Goal: Information Seeking & Learning: Learn about a topic

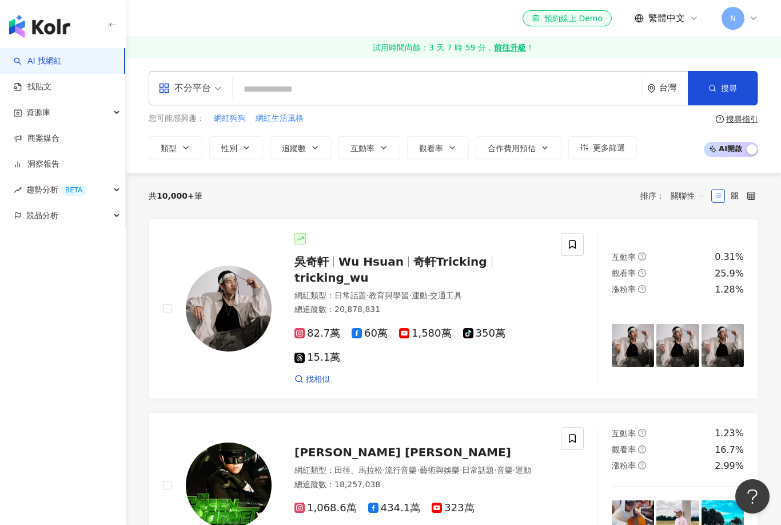
click at [755, 14] on icon at bounding box center [753, 18] width 9 height 9
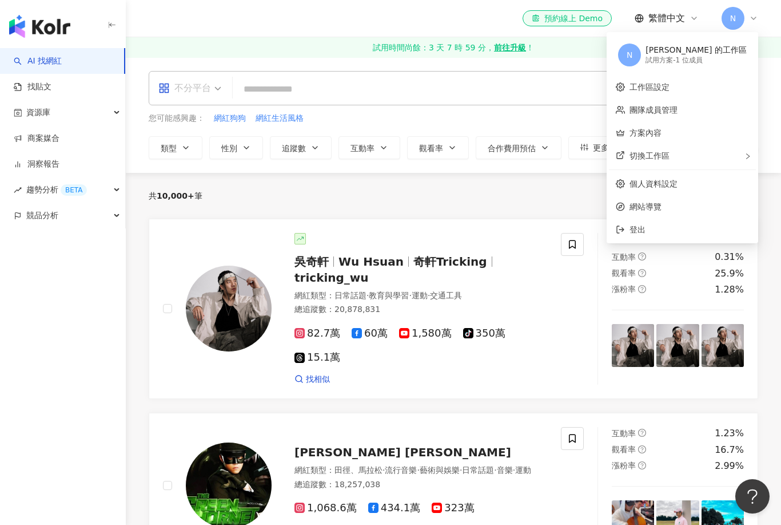
click at [205, 89] on div "不分平台" at bounding box center [184, 88] width 53 height 18
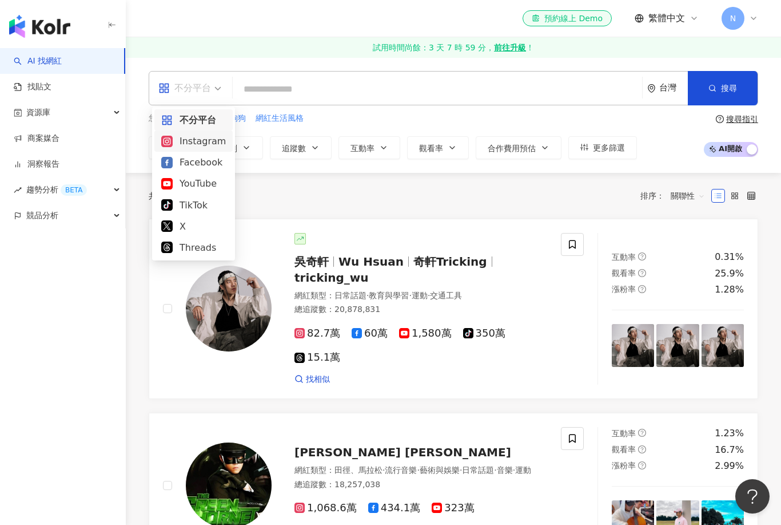
click at [195, 135] on div "Instagram" at bounding box center [193, 141] width 65 height 14
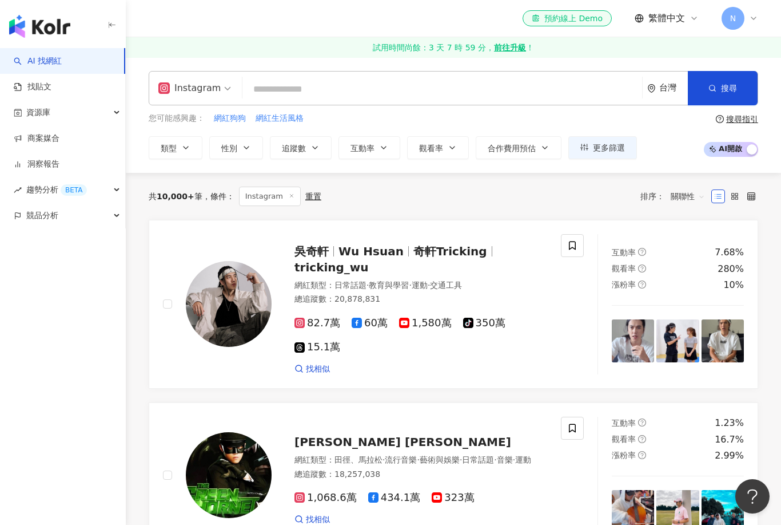
click at [286, 93] on input "search" at bounding box center [442, 89] width 391 height 22
type input "*"
click at [392, 98] on input "search" at bounding box center [442, 89] width 391 height 22
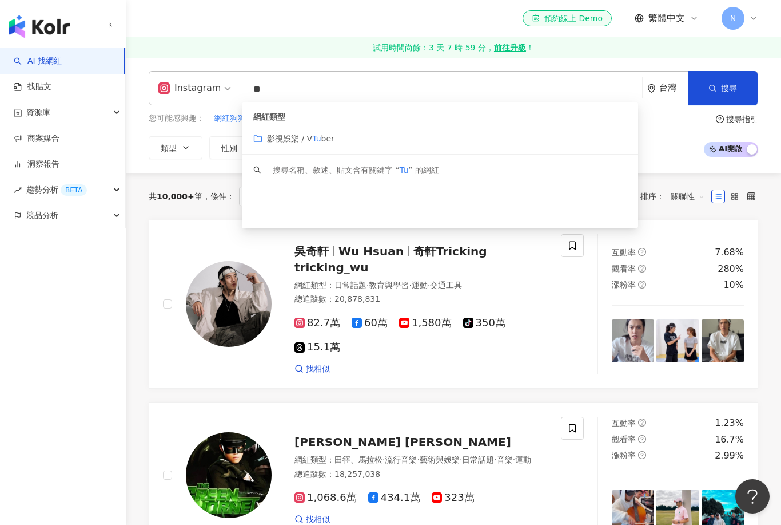
type input "*"
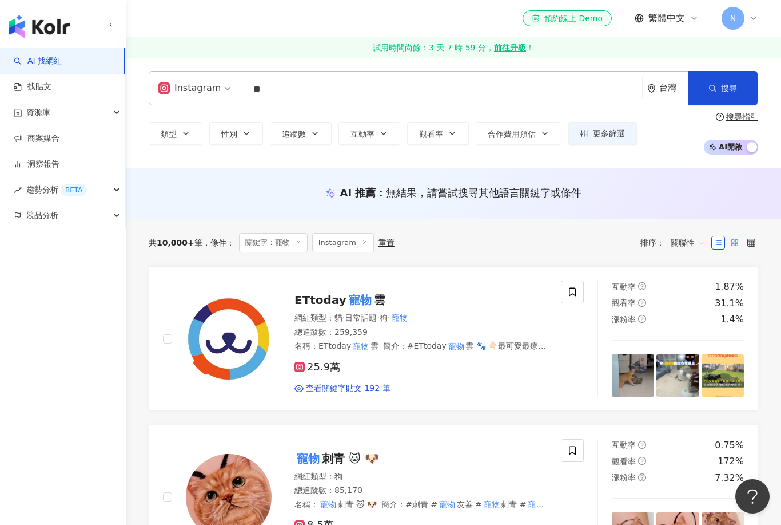
click at [739, 237] on label at bounding box center [735, 243] width 14 height 14
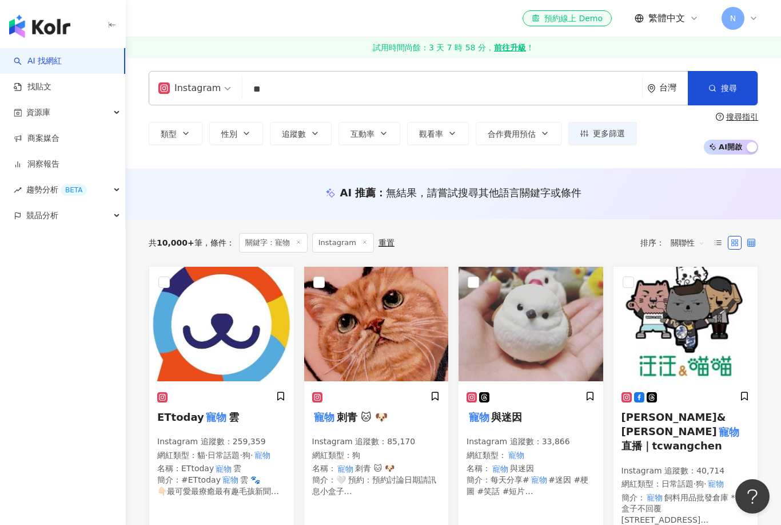
click at [755, 245] on icon at bounding box center [752, 243] width 8 height 8
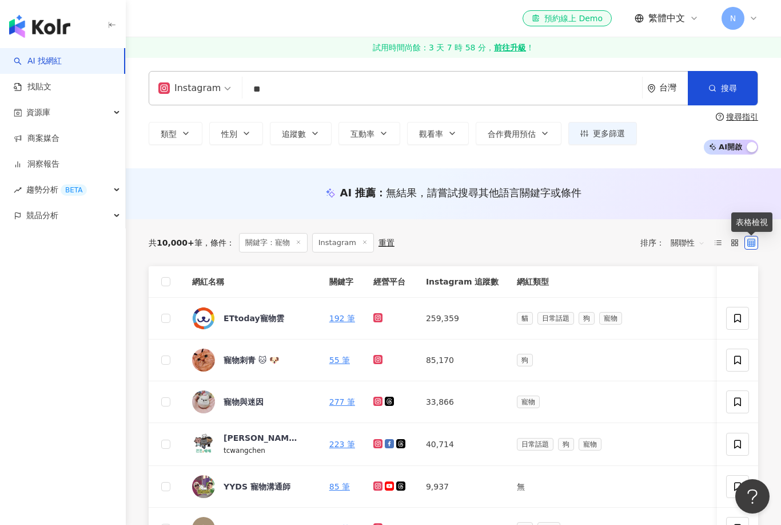
click at [736, 233] on div at bounding box center [735, 242] width 47 height 18
click at [738, 245] on rect at bounding box center [737, 244] width 2 height 2
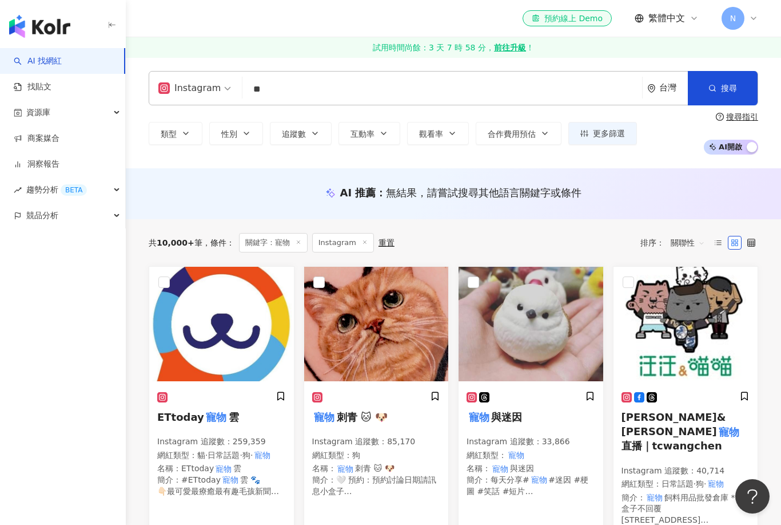
click at [462, 92] on input "**" at bounding box center [442, 89] width 391 height 22
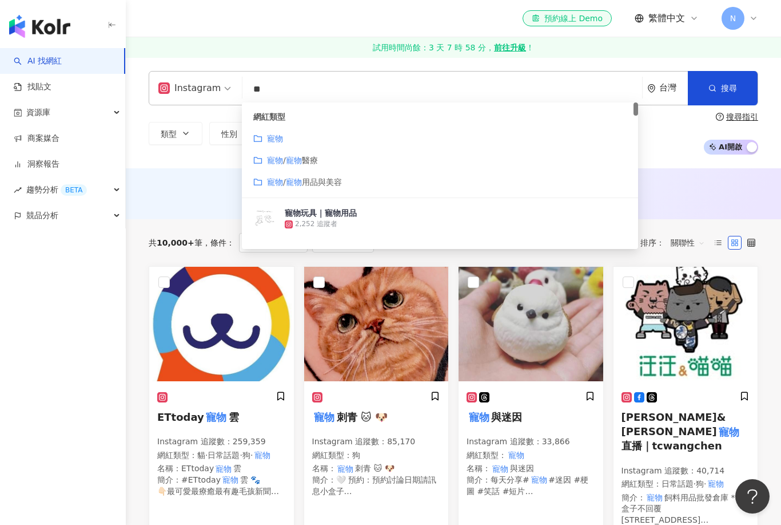
type input "*"
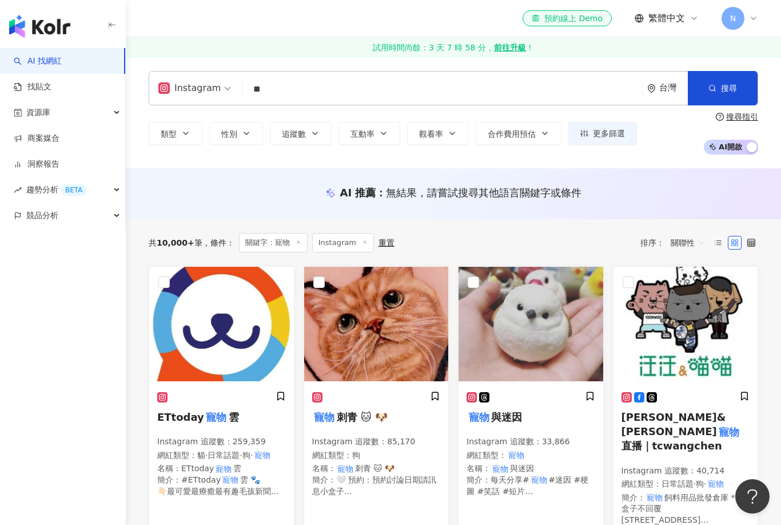
type input "*"
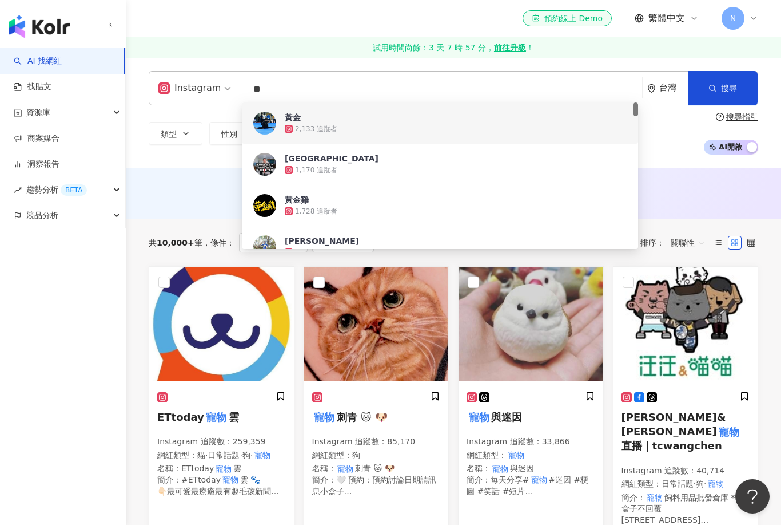
click at [335, 80] on input "**" at bounding box center [442, 89] width 391 height 22
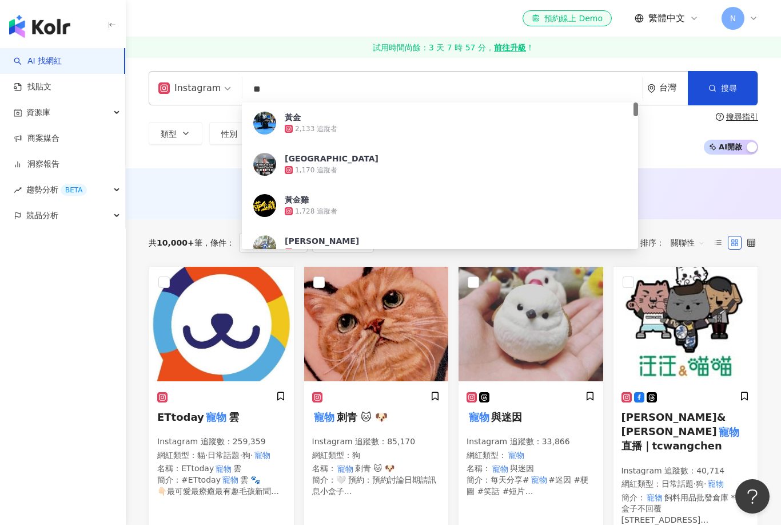
click at [321, 92] on input "**" at bounding box center [442, 89] width 391 height 22
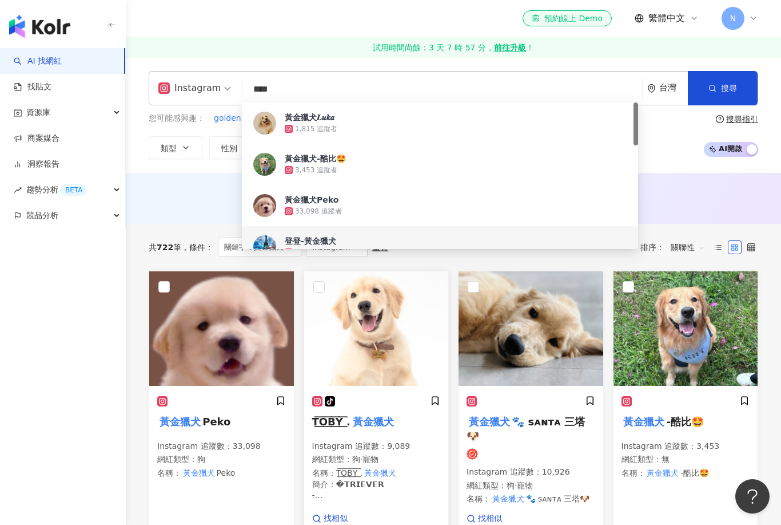
type input "****"
click at [398, 419] on h5 "T͟͞O͟͞B͟͞Y͟͞ . 黃金獵犬" at bounding box center [376, 421] width 129 height 14
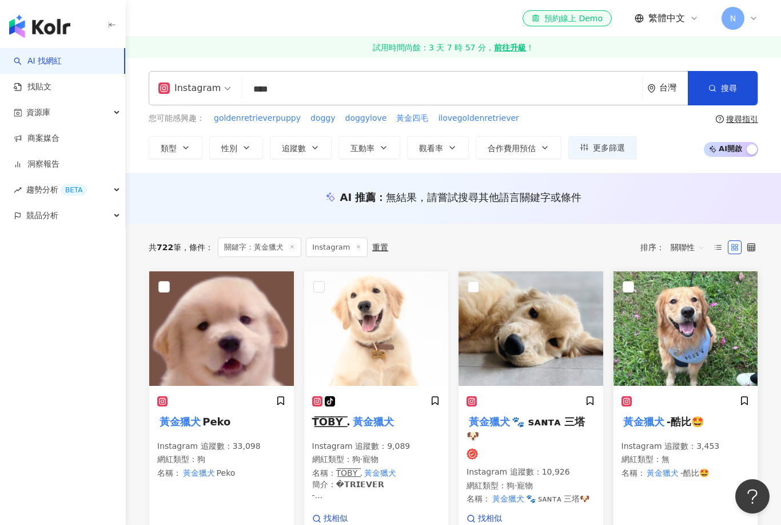
click at [671, 351] on img at bounding box center [686, 328] width 145 height 114
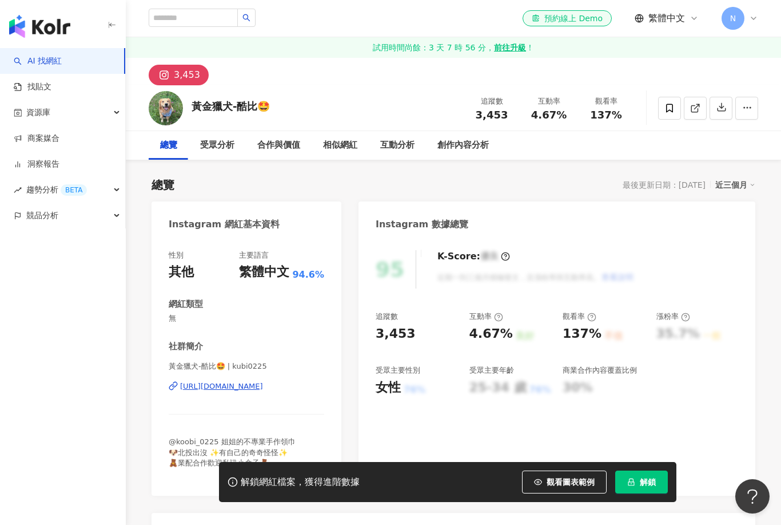
scroll to position [80, 0]
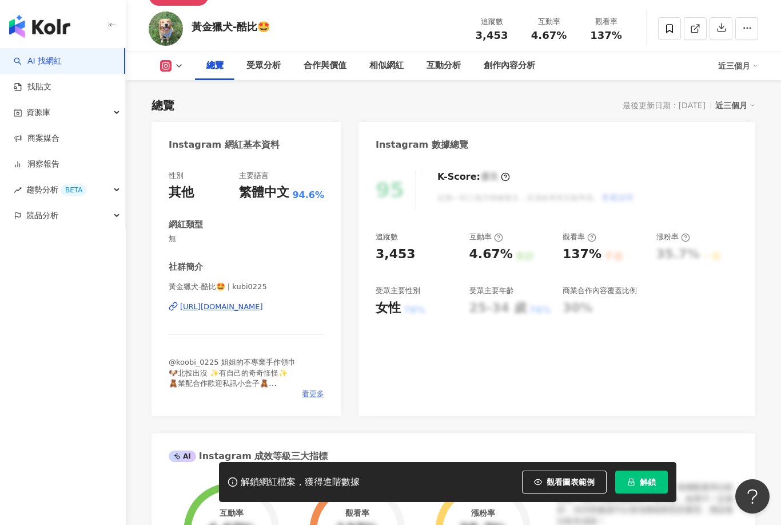
click at [315, 395] on span "看更多" at bounding box center [313, 393] width 22 height 10
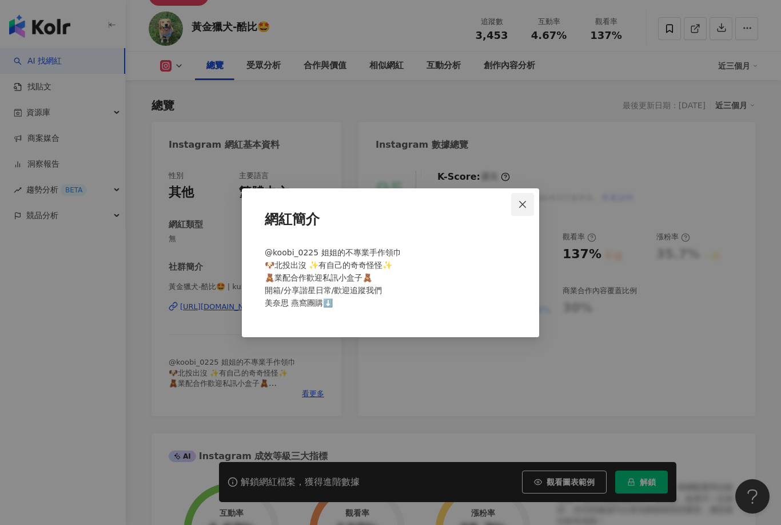
click at [521, 208] on icon "close" at bounding box center [522, 204] width 7 height 7
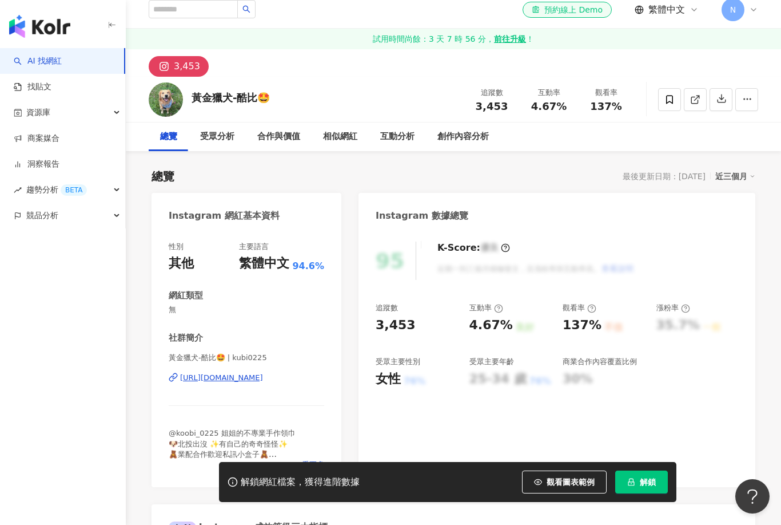
scroll to position [0, 0]
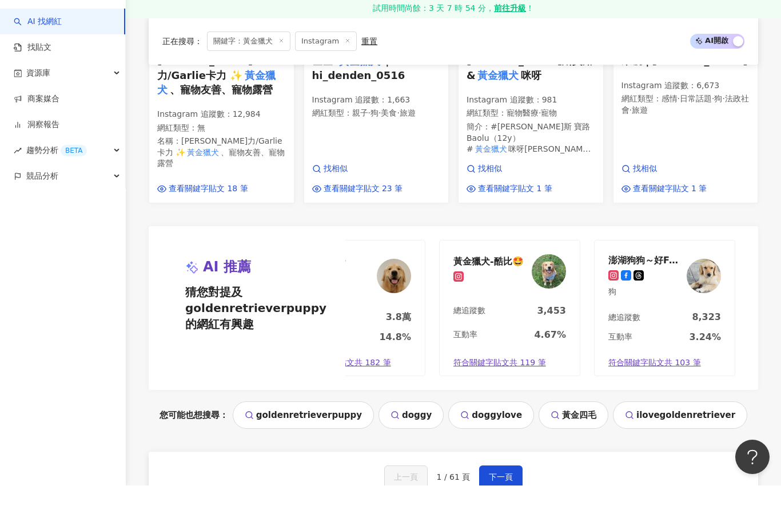
scroll to position [991, 0]
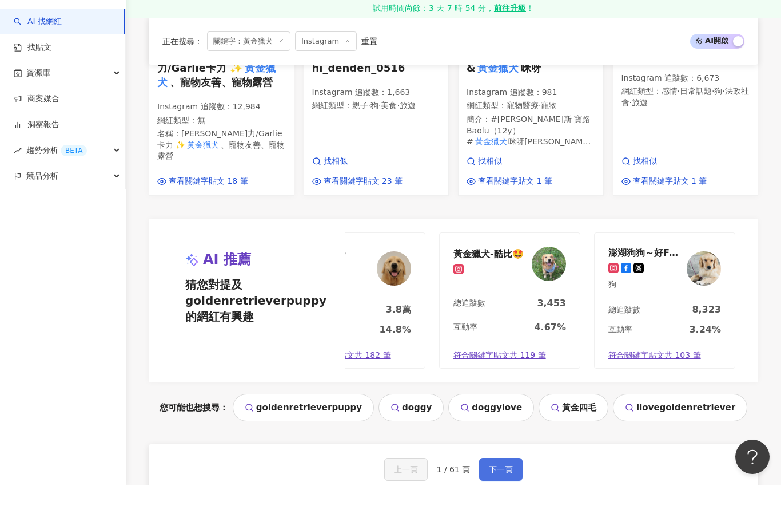
click at [514, 497] on button "下一頁" at bounding box center [500, 508] width 43 height 23
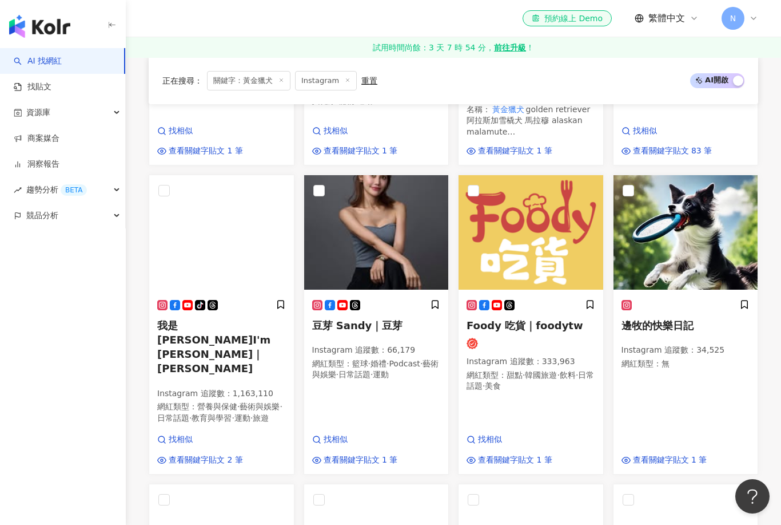
scroll to position [575, 0]
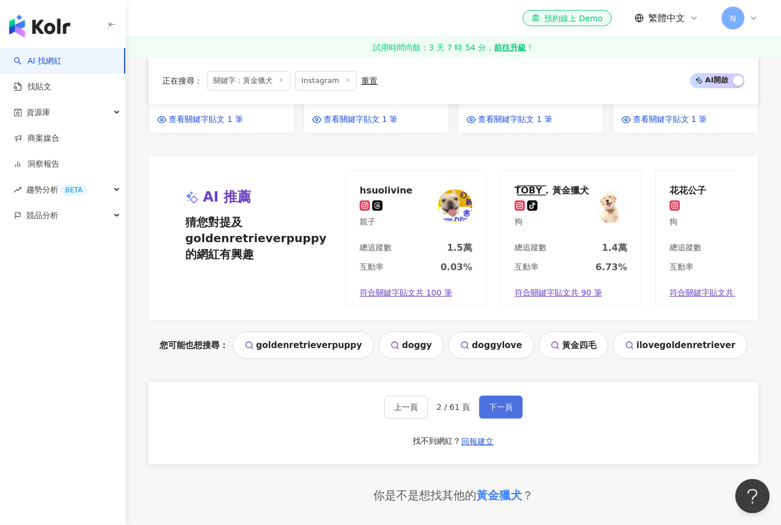
click at [501, 403] on span "下一頁" at bounding box center [501, 407] width 24 height 9
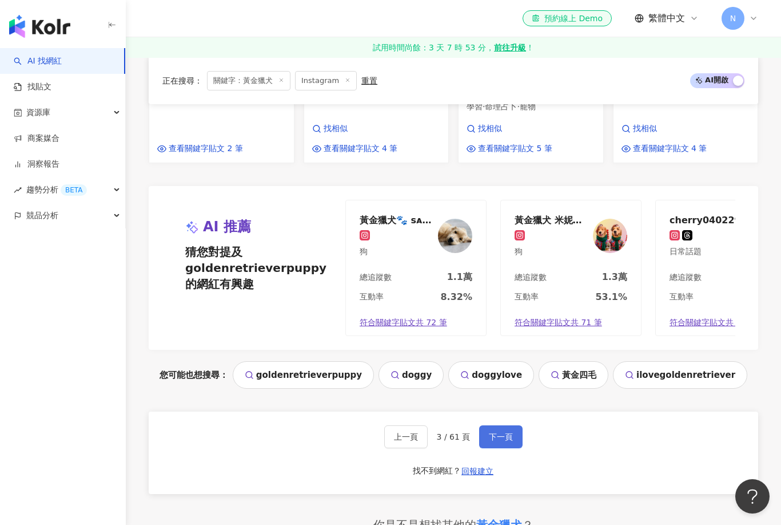
scroll to position [974, 0]
click at [511, 426] on button "下一頁" at bounding box center [500, 437] width 43 height 23
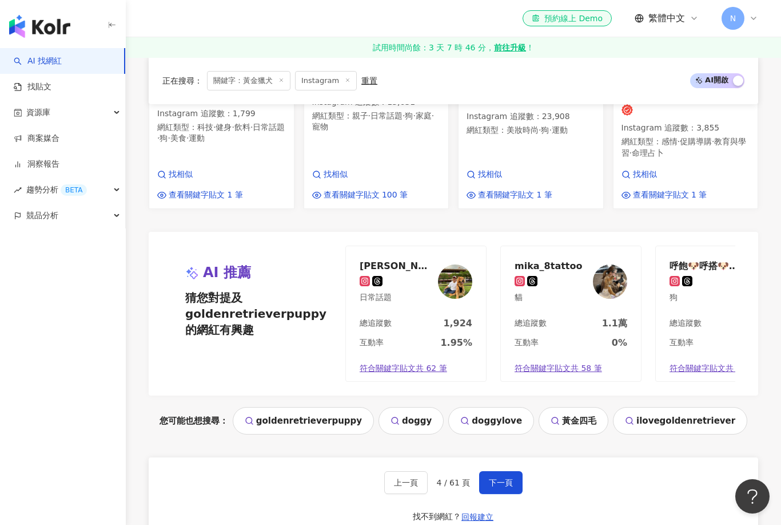
scroll to position [934, 0]
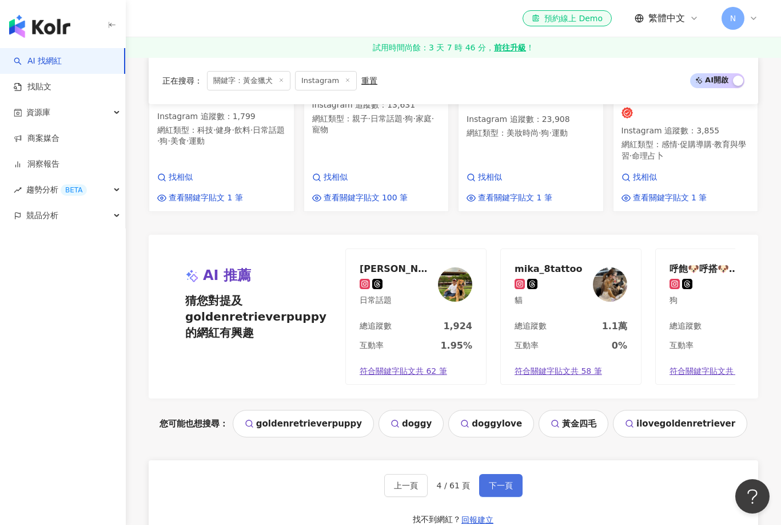
click at [495, 481] on span "下一頁" at bounding box center [501, 485] width 24 height 9
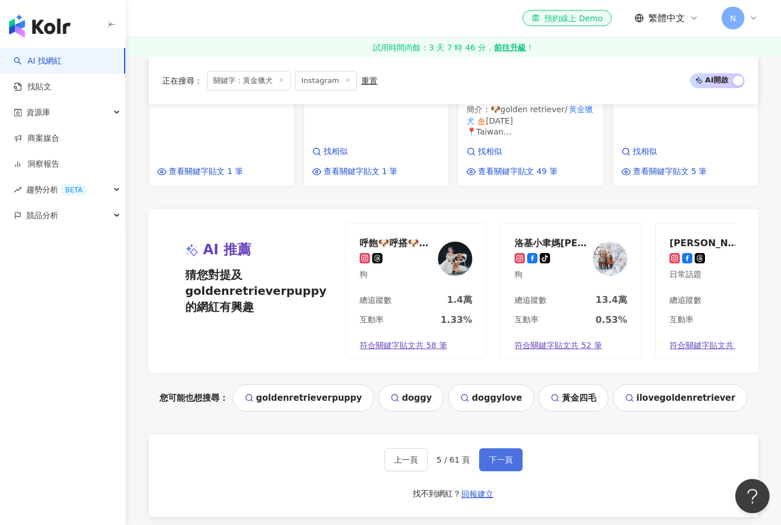
scroll to position [972, 0]
click at [519, 447] on button "下一頁" at bounding box center [500, 458] width 43 height 23
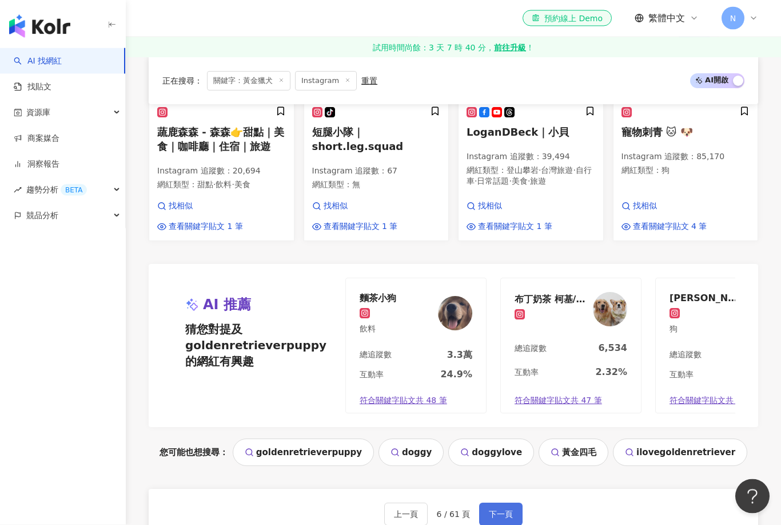
scroll to position [933, 0]
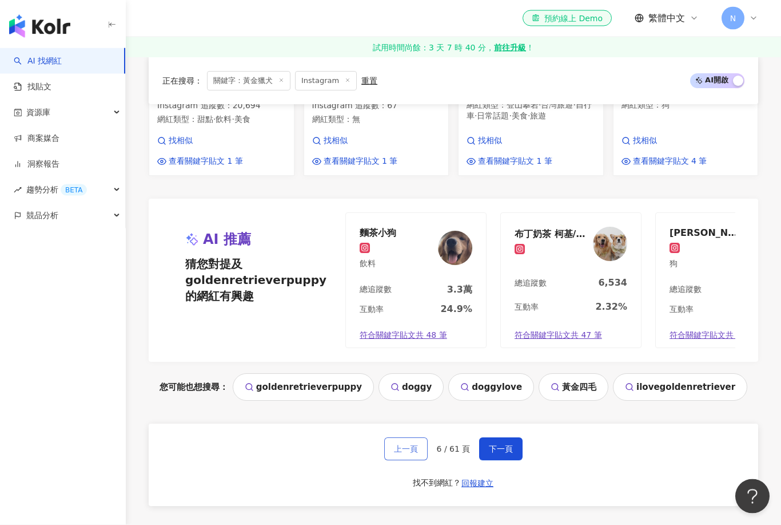
click at [407, 455] on button "上一頁" at bounding box center [405, 449] width 43 height 23
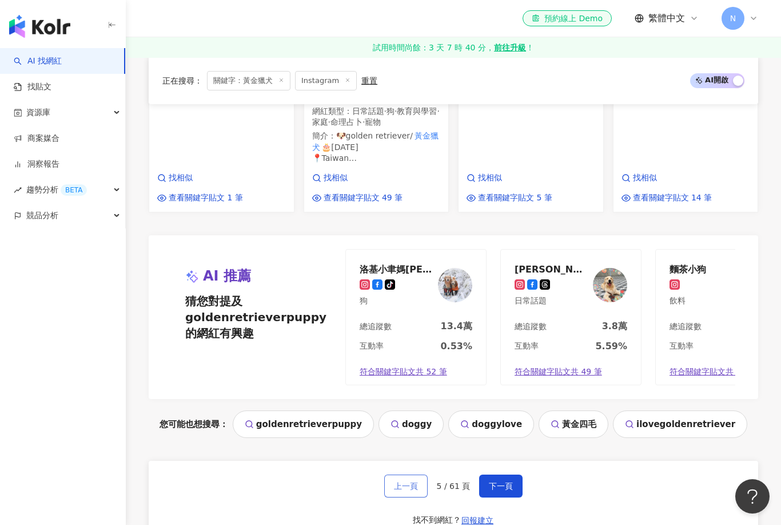
click at [399, 474] on button "上一頁" at bounding box center [405, 485] width 43 height 23
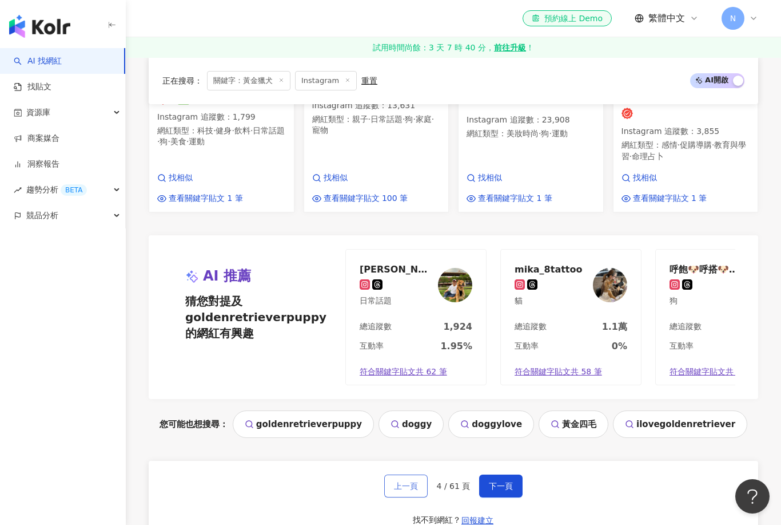
click at [412, 474] on button "上一頁" at bounding box center [405, 485] width 43 height 23
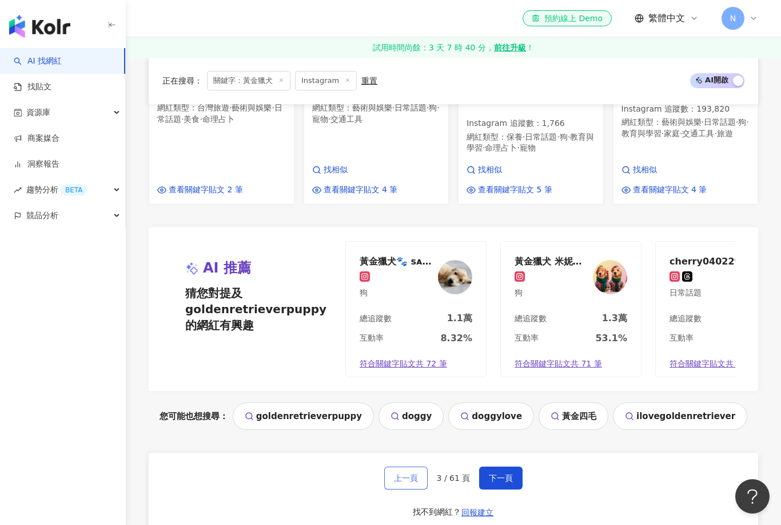
click at [414, 466] on button "上一頁" at bounding box center [405, 477] width 43 height 23
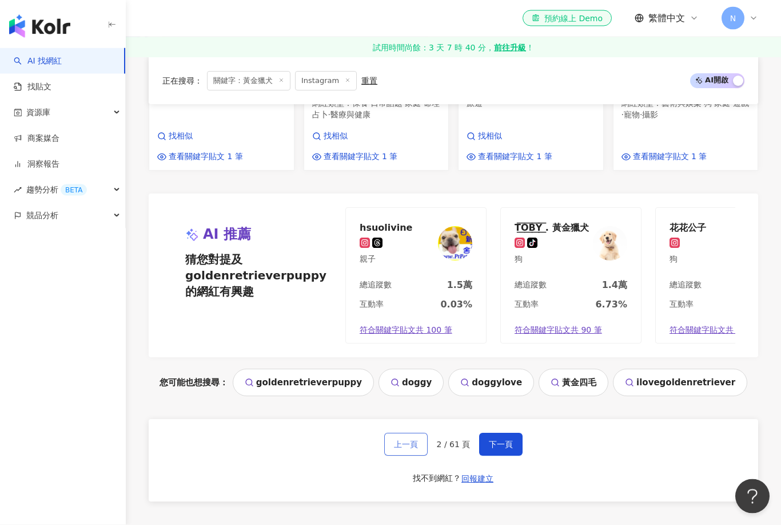
scroll to position [984, 0]
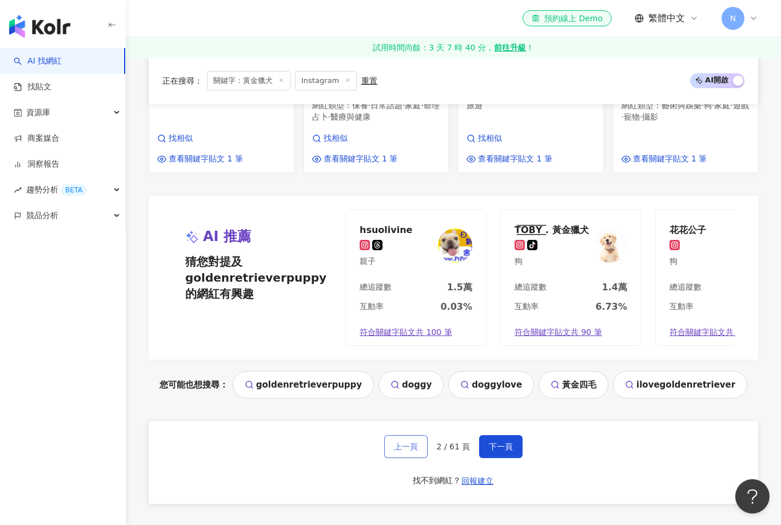
click at [395, 435] on button "上一頁" at bounding box center [405, 446] width 43 height 23
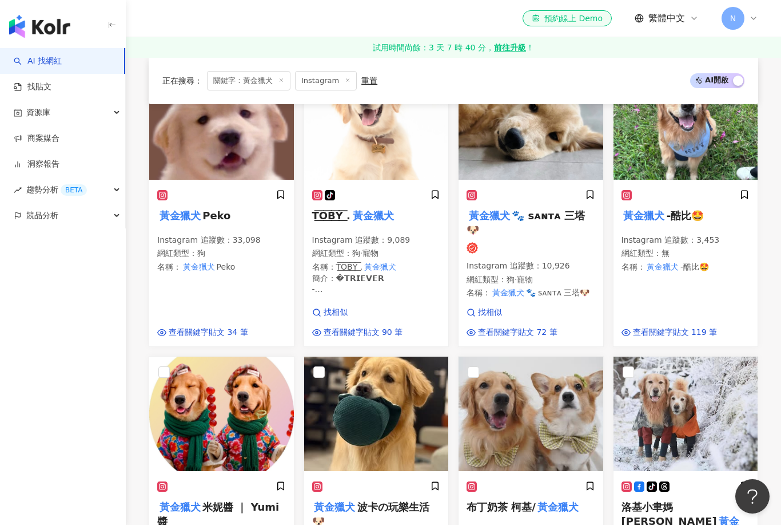
scroll to position [189, 0]
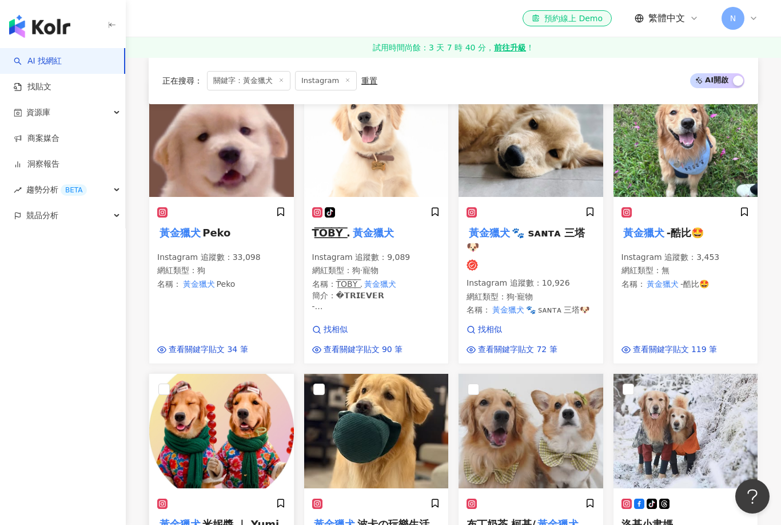
click at [235, 428] on img at bounding box center [221, 431] width 145 height 114
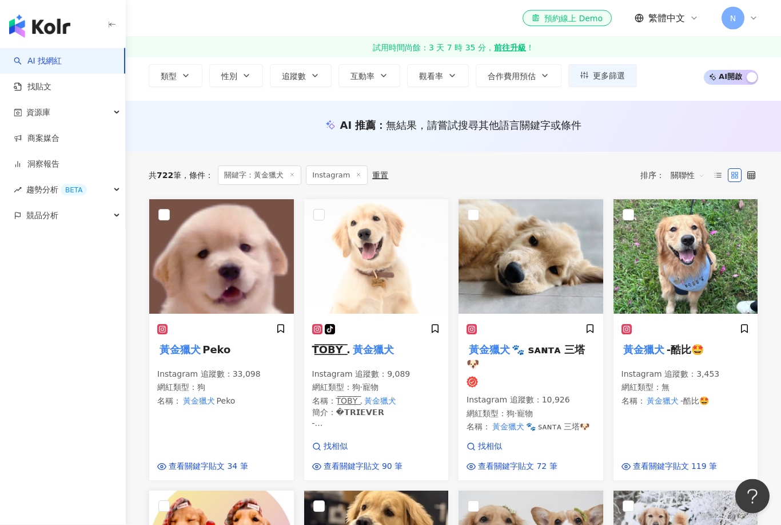
scroll to position [72, 0]
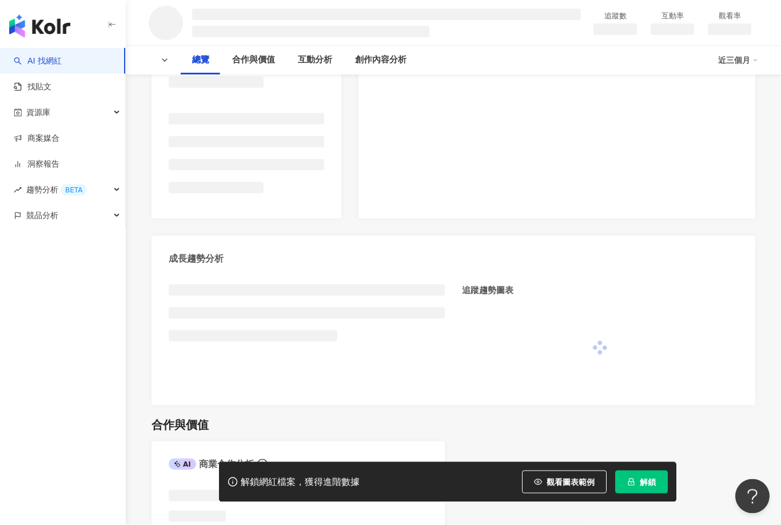
scroll to position [296, 0]
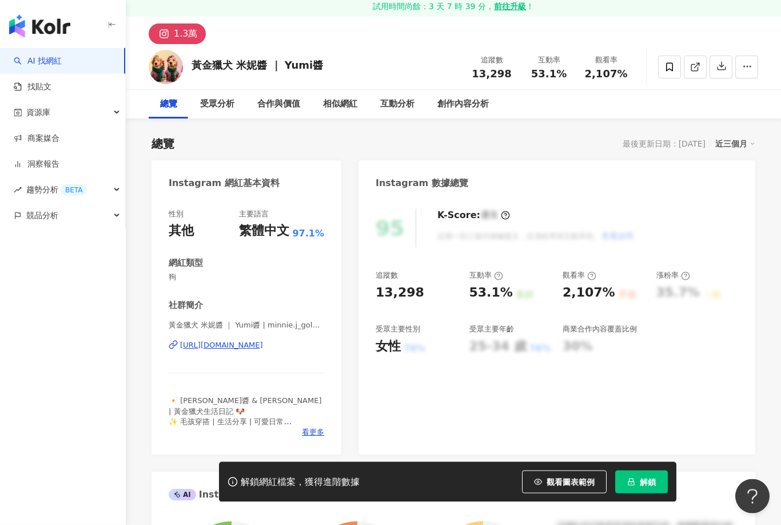
scroll to position [41, 0]
